Goal: Task Accomplishment & Management: Use online tool/utility

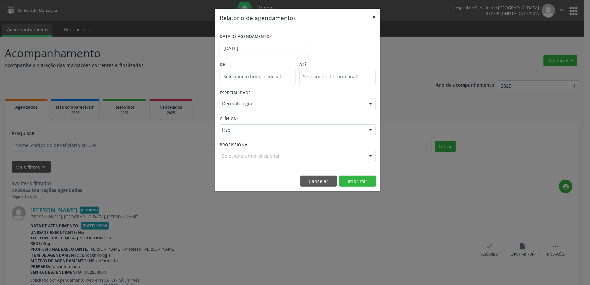
click at [373, 15] on button "×" at bounding box center [373, 17] width 13 height 16
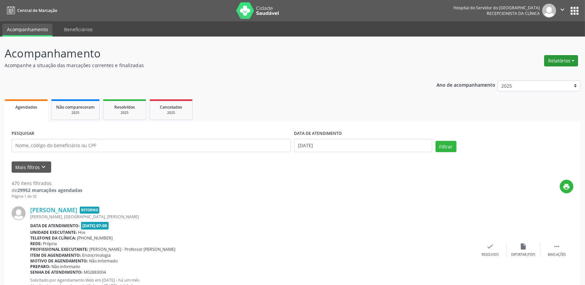
click at [555, 61] on button "Relatórios" at bounding box center [561, 60] width 34 height 11
click at [538, 71] on link "Agendamentos" at bounding box center [541, 74] width 71 height 9
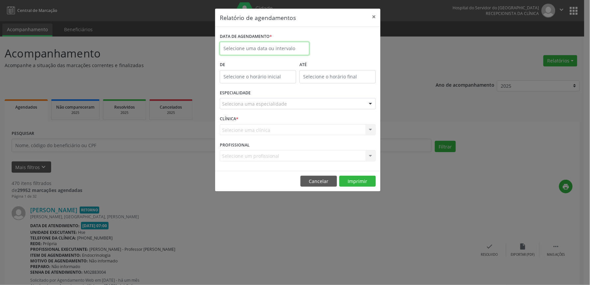
click at [263, 42] on input "text" at bounding box center [265, 48] width 90 height 13
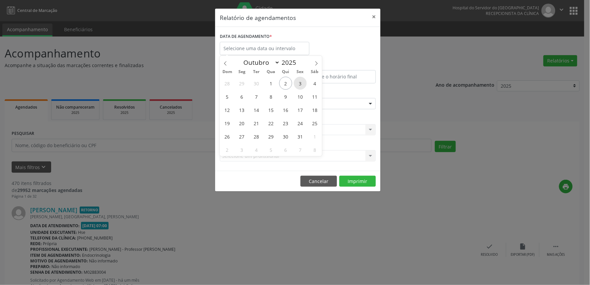
click at [299, 81] on span "3" at bounding box center [300, 83] width 13 height 13
type input "[DATE]"
click at [299, 81] on span "3" at bounding box center [300, 83] width 13 height 13
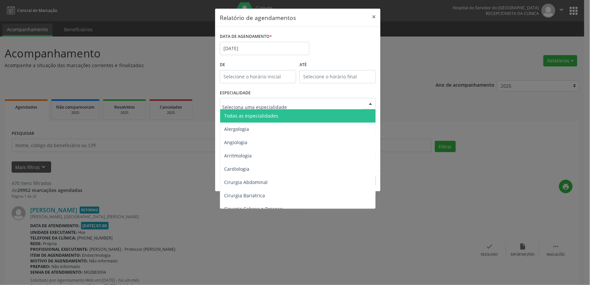
drag, startPoint x: 259, startPoint y: 115, endPoint x: 270, endPoint y: 111, distance: 11.5
click at [260, 115] on span "Todas as especialidades" at bounding box center [251, 116] width 54 height 6
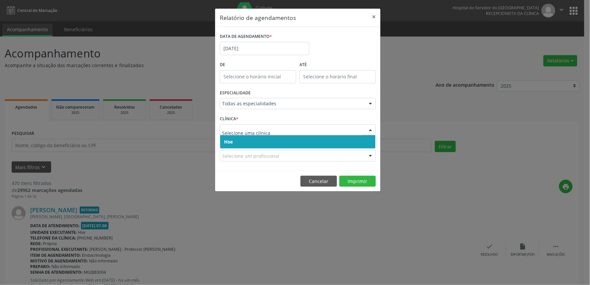
click at [273, 142] on span "Hse" at bounding box center [297, 141] width 155 height 13
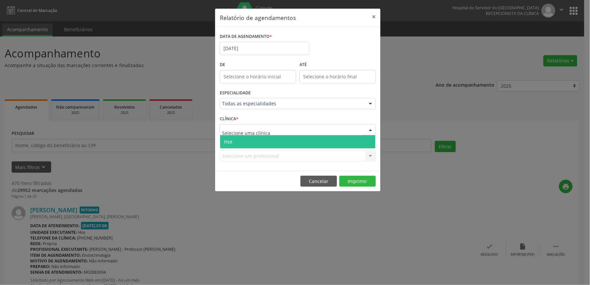
click at [274, 130] on div at bounding box center [298, 129] width 156 height 11
click at [273, 138] on span "Hse" at bounding box center [297, 141] width 155 height 13
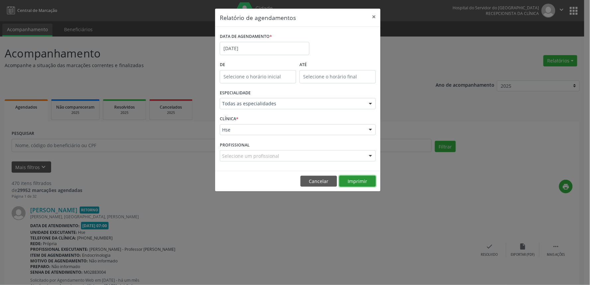
click at [350, 179] on button "Imprimir" at bounding box center [357, 181] width 37 height 11
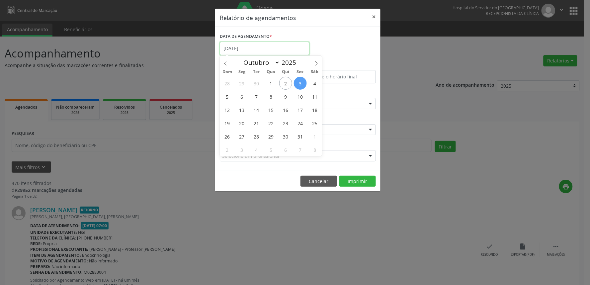
click at [267, 49] on input "[DATE]" at bounding box center [265, 48] width 90 height 13
click at [283, 87] on span "2" at bounding box center [285, 83] width 13 height 13
type input "[DATE]"
click at [283, 87] on span "2" at bounding box center [285, 83] width 13 height 13
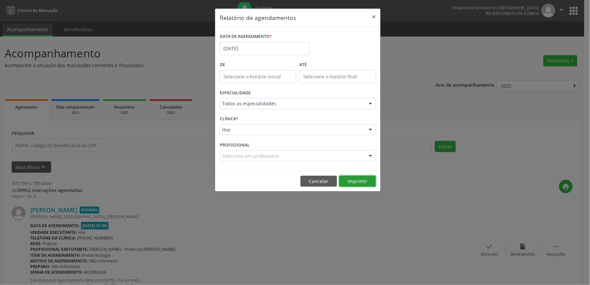
click at [360, 181] on button "Imprimir" at bounding box center [357, 181] width 37 height 11
